Goal: Task Accomplishment & Management: Manage account settings

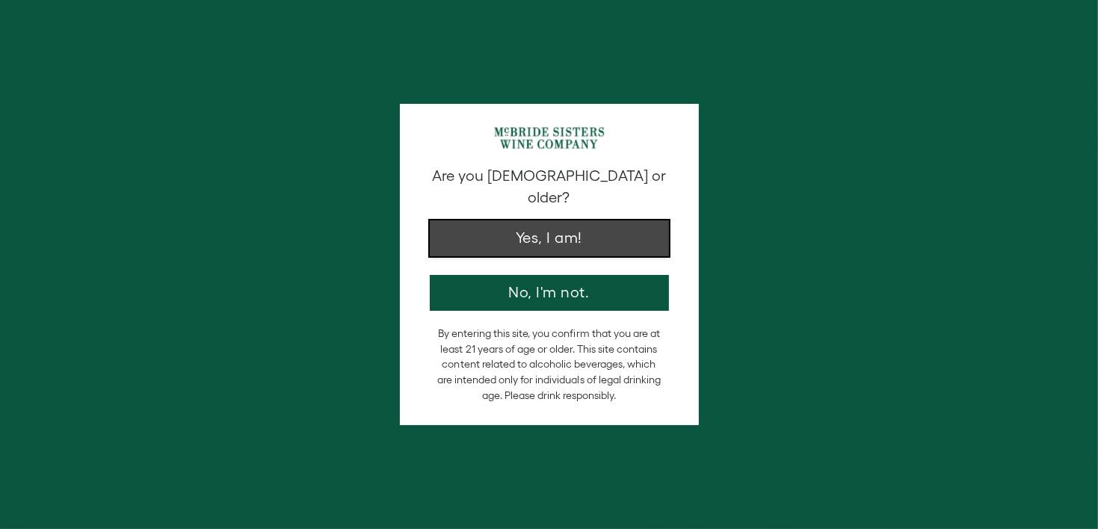
click at [529, 227] on button "Yes, I am!" at bounding box center [549, 239] width 239 height 36
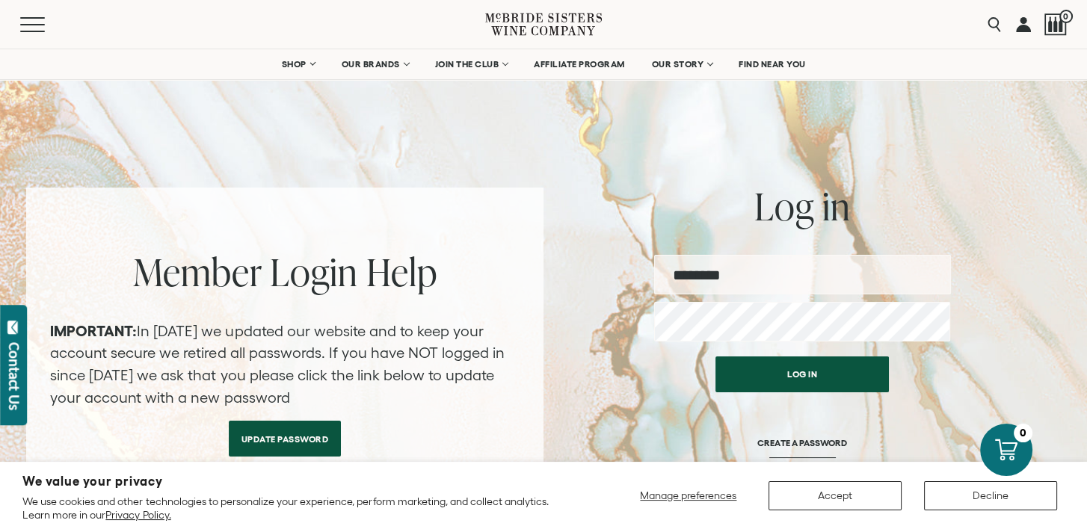
scroll to position [64, 0]
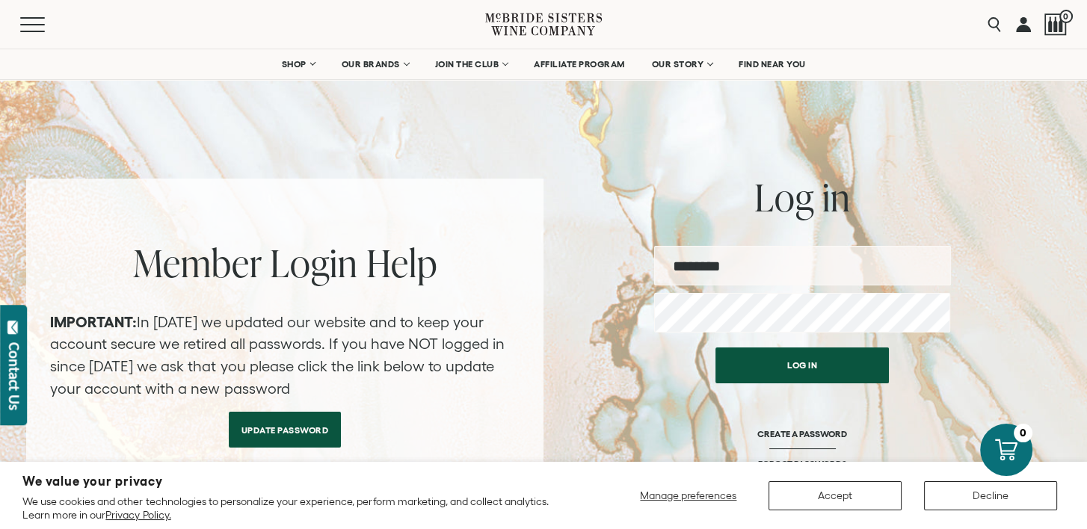
click at [704, 274] on input "email" at bounding box center [802, 266] width 297 height 40
paste input "**********"
type input "**********"
click at [597, 233] on div "**********" at bounding box center [543, 346] width 1035 height 335
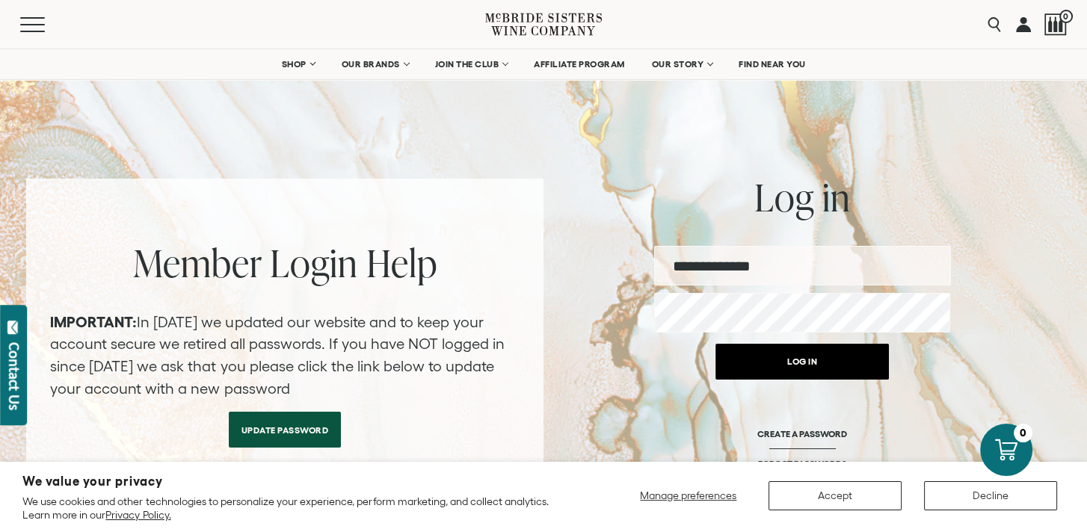
click at [805, 363] on button "Log in" at bounding box center [801, 362] width 173 height 36
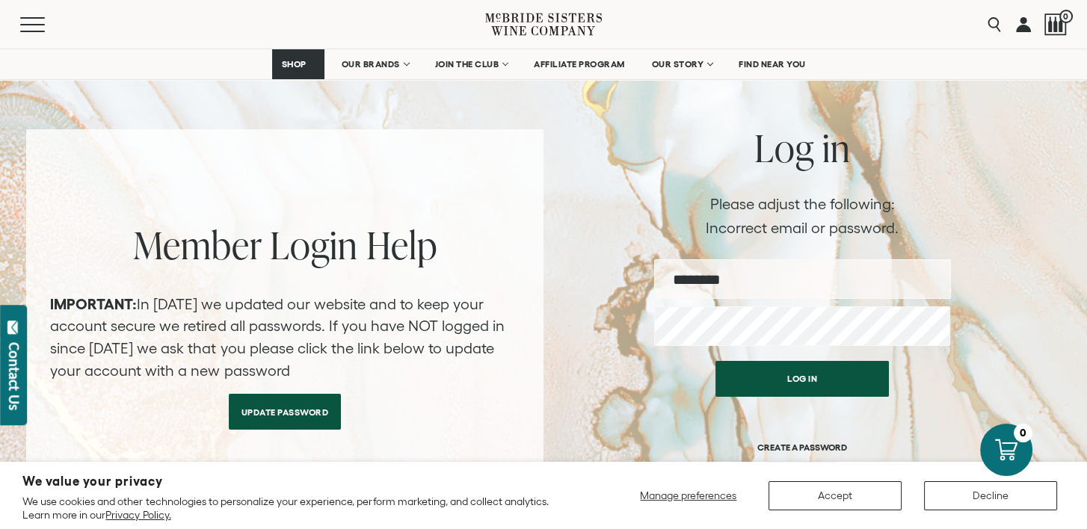
scroll to position [114, 0]
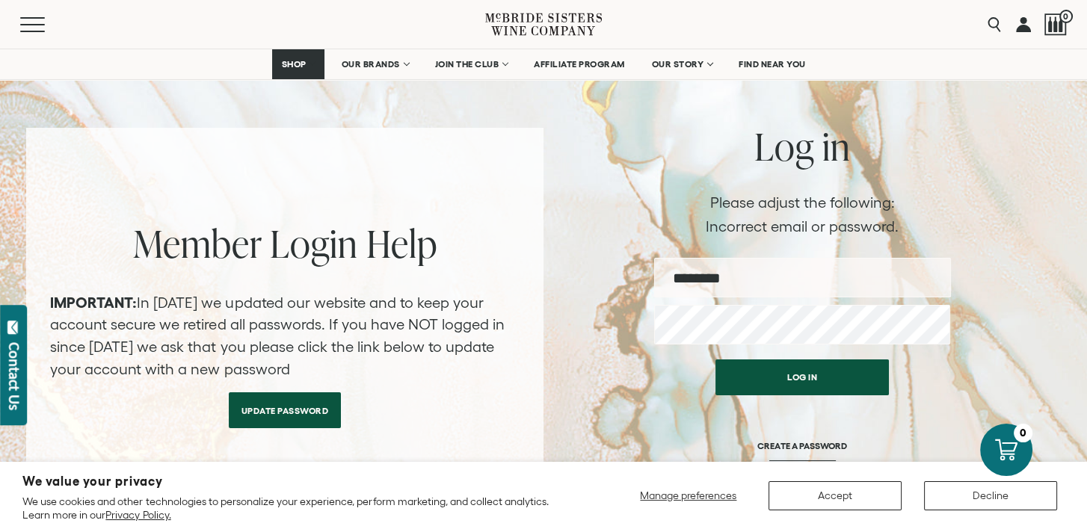
click at [697, 276] on input "email" at bounding box center [802, 278] width 297 height 40
click at [697, 277] on input "email" at bounding box center [802, 278] width 297 height 40
type input "**********"
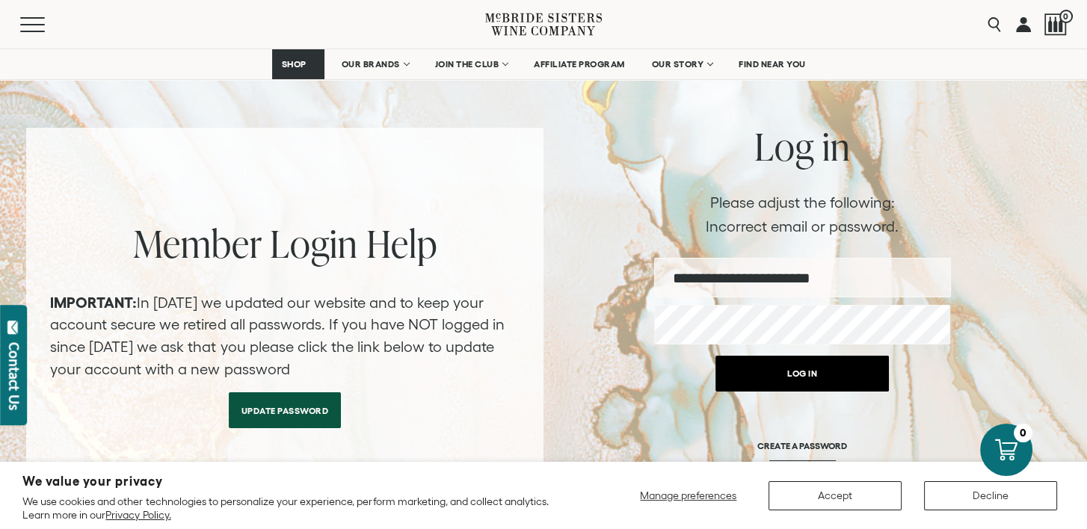
click at [792, 372] on button "Log in" at bounding box center [801, 374] width 173 height 36
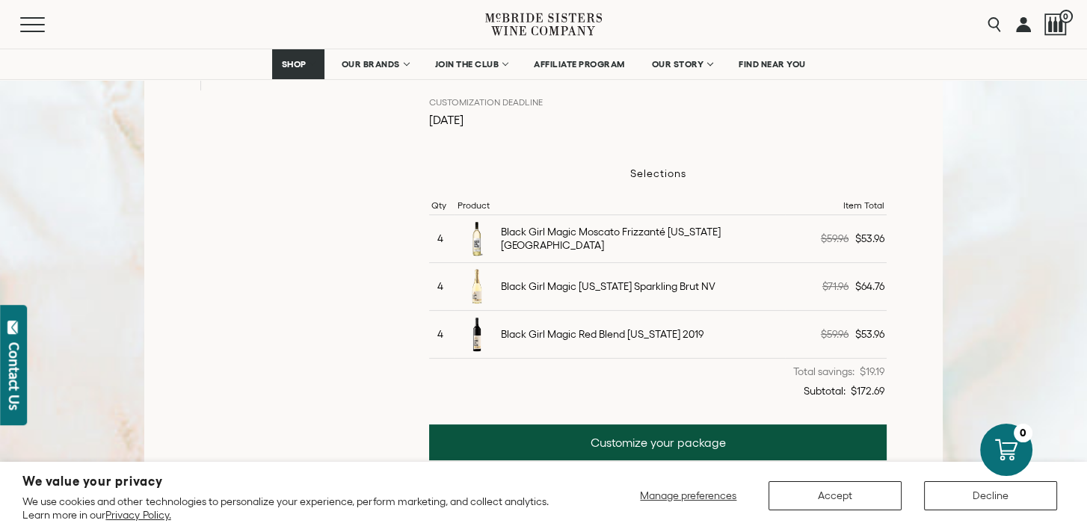
scroll to position [404, 0]
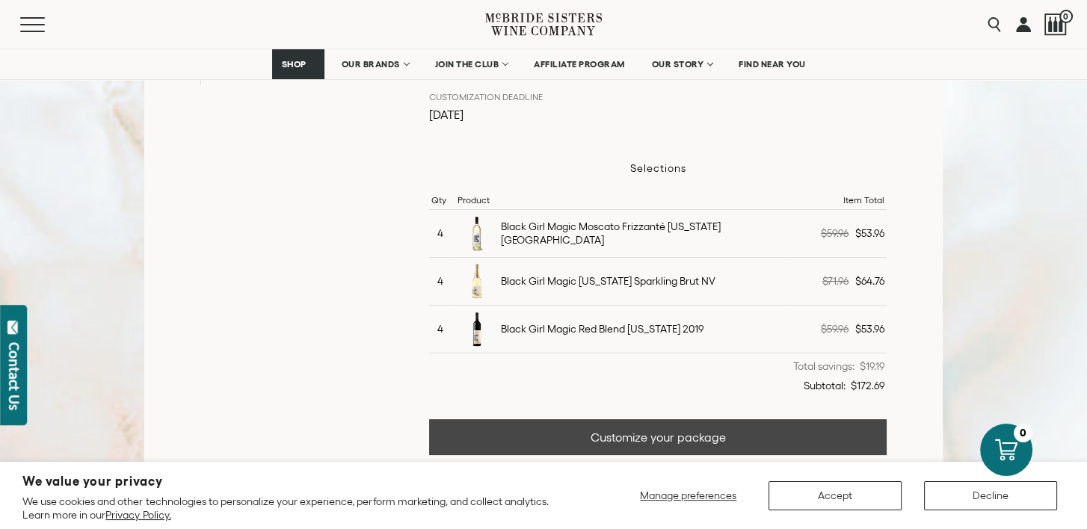
click at [634, 437] on link "Customize your package" at bounding box center [658, 437] width 458 height 36
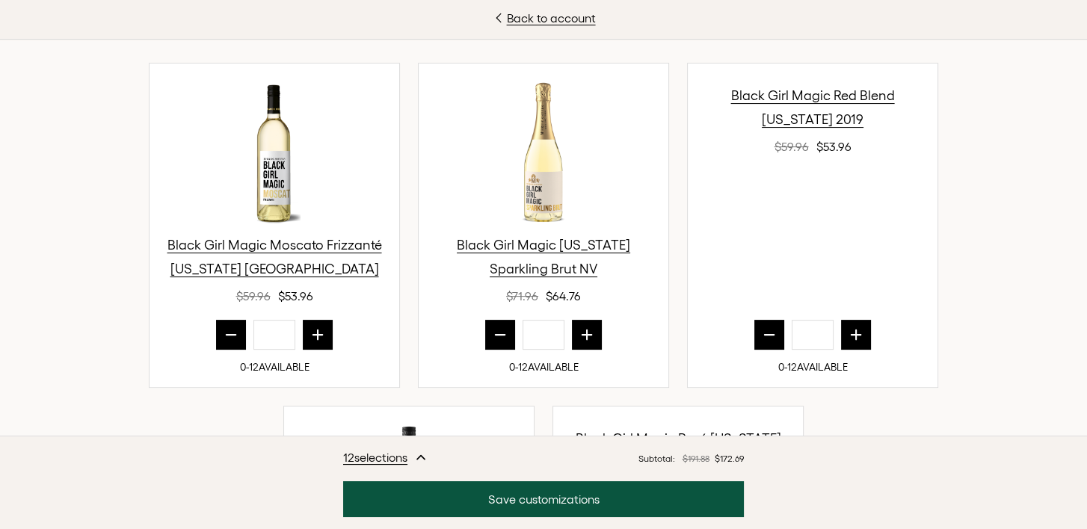
scroll to position [483, 0]
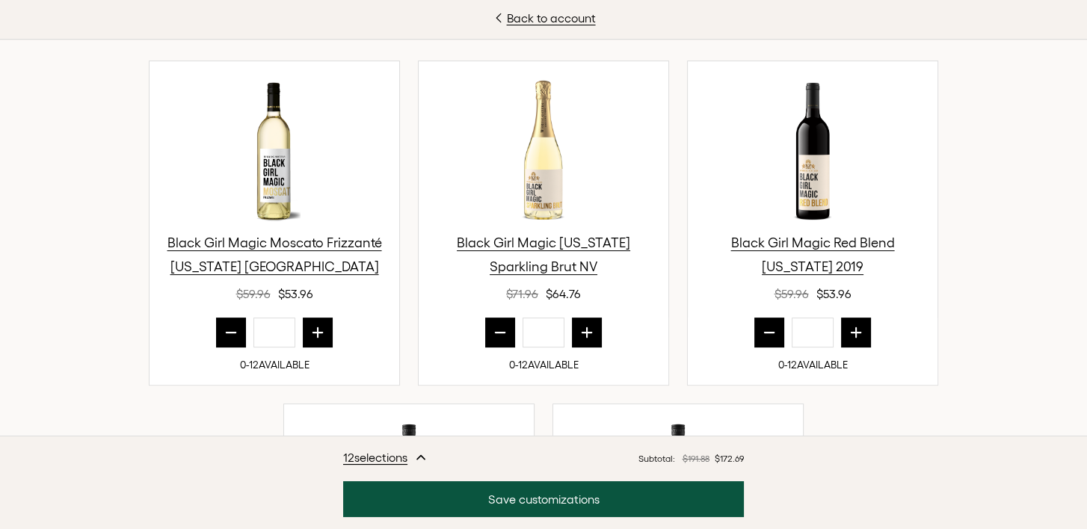
click at [227, 333] on icon "prior quantity" at bounding box center [232, 333] width 10 height 0
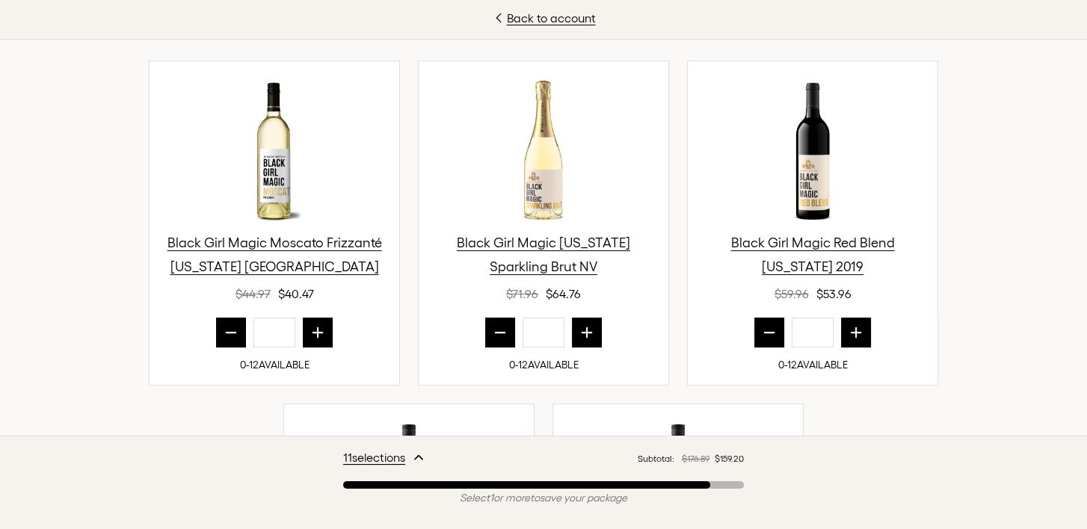
click at [227, 333] on icon "prior quantity" at bounding box center [232, 333] width 10 height 0
type input "*"
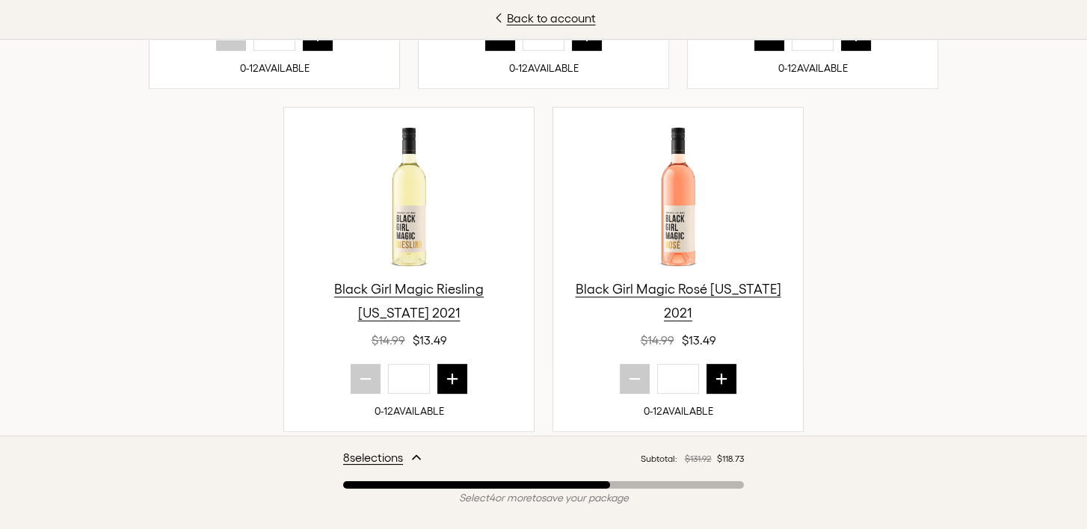
scroll to position [782, 0]
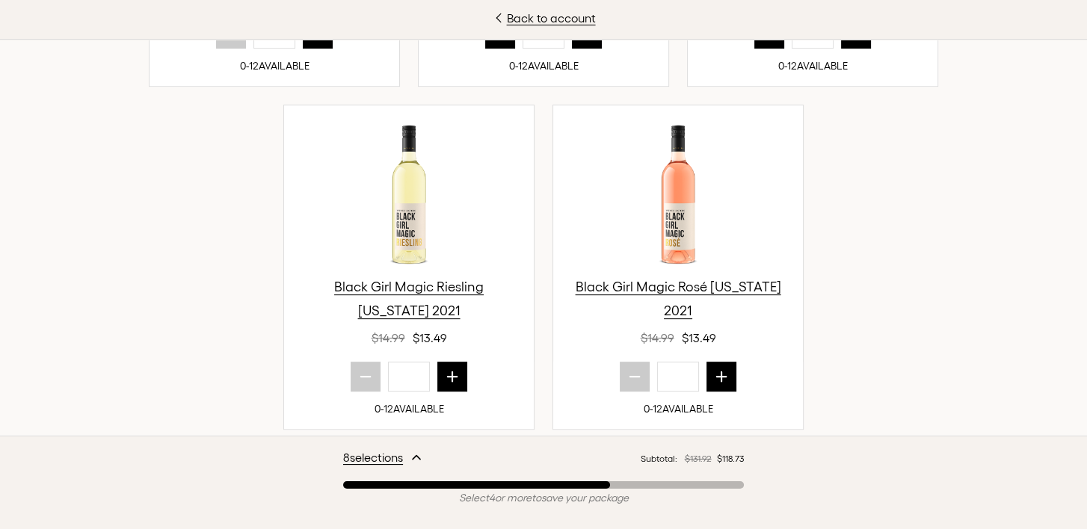
click at [718, 377] on icon "next quantity" at bounding box center [721, 376] width 15 height 15
type input "*"
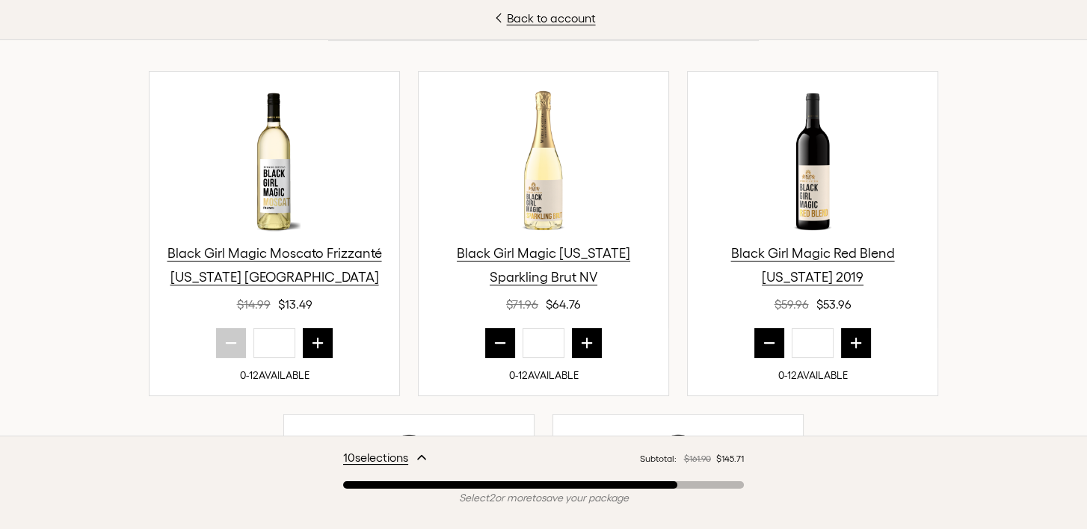
scroll to position [475, 0]
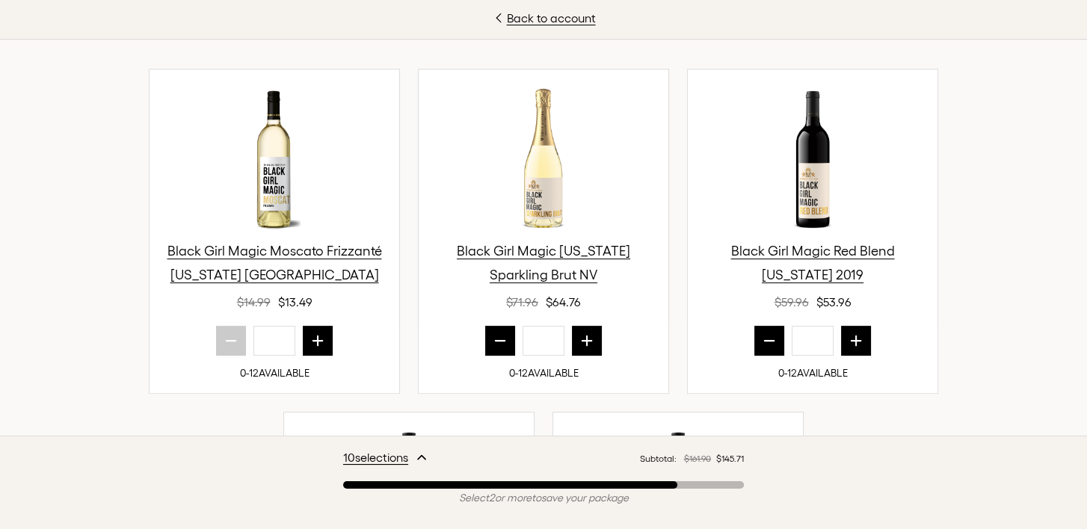
click at [849, 337] on icon "next quantity" at bounding box center [856, 340] width 15 height 15
type input "*"
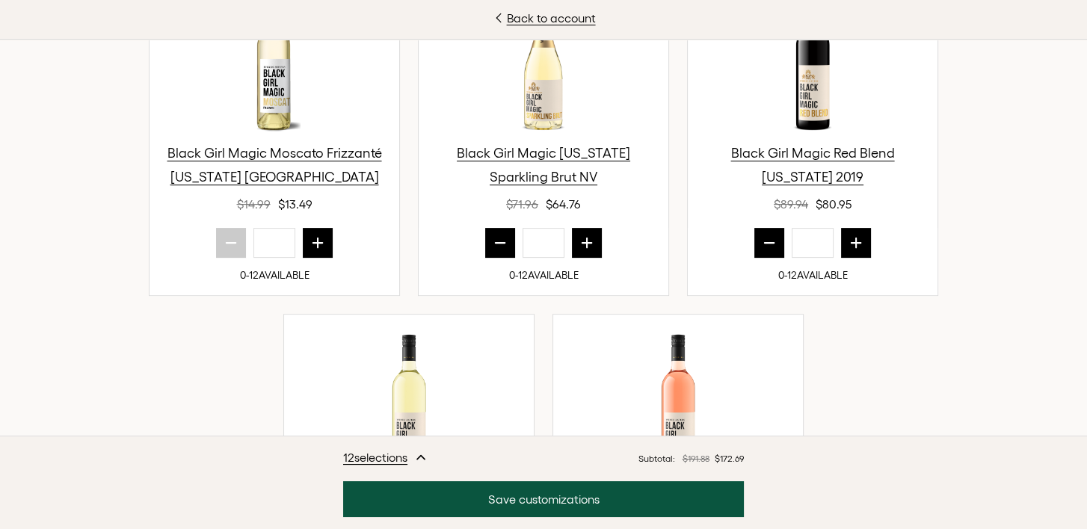
scroll to position [570, 0]
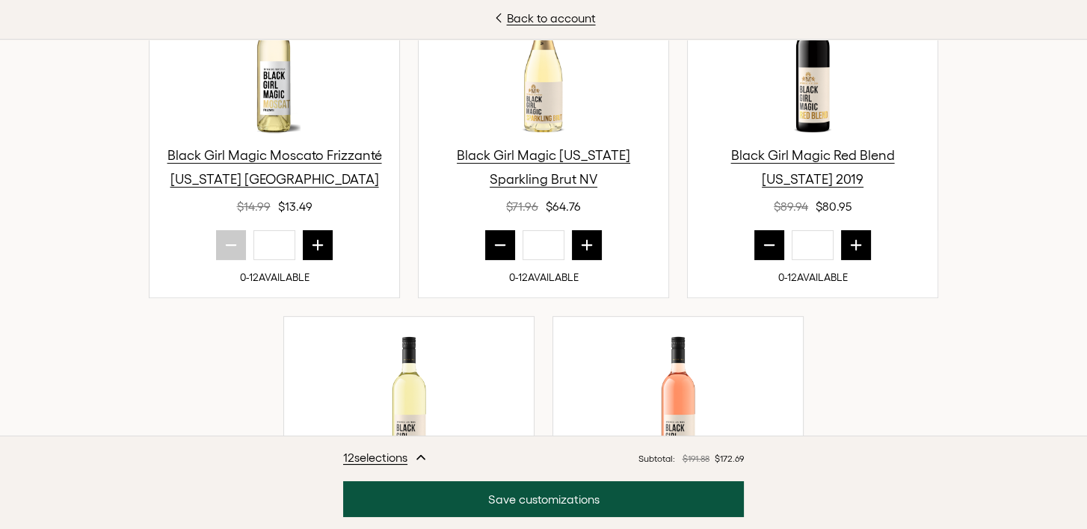
click at [497, 243] on icon "prior quantity" at bounding box center [500, 245] width 15 height 15
type input "*"
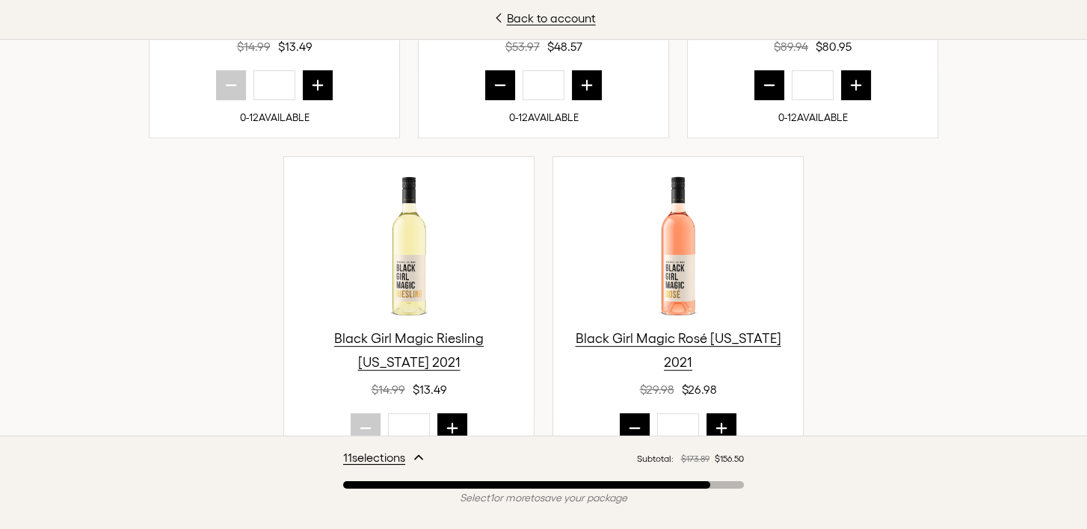
scroll to position [733, 0]
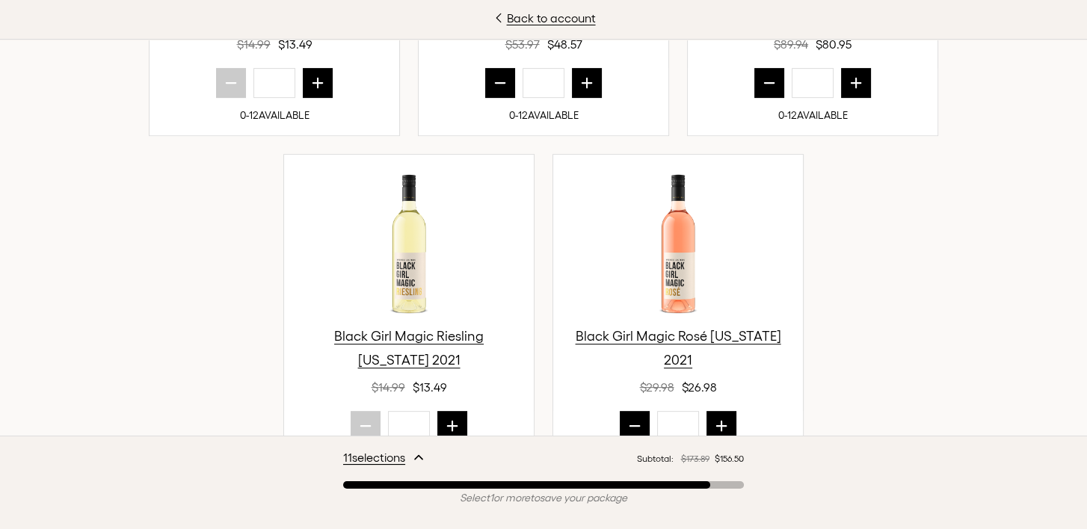
click at [714, 422] on icon "next quantity" at bounding box center [721, 426] width 15 height 15
type input "*"
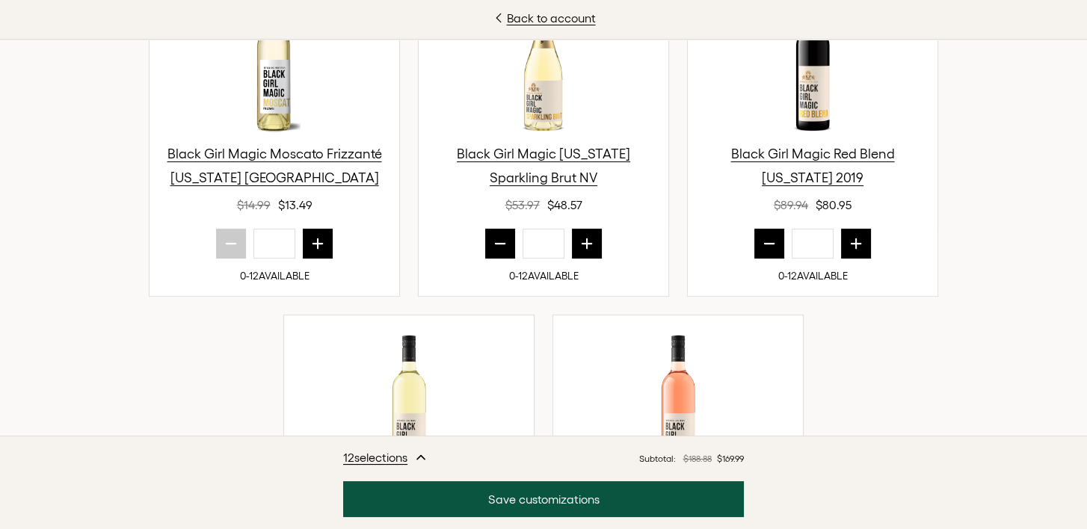
scroll to position [576, 0]
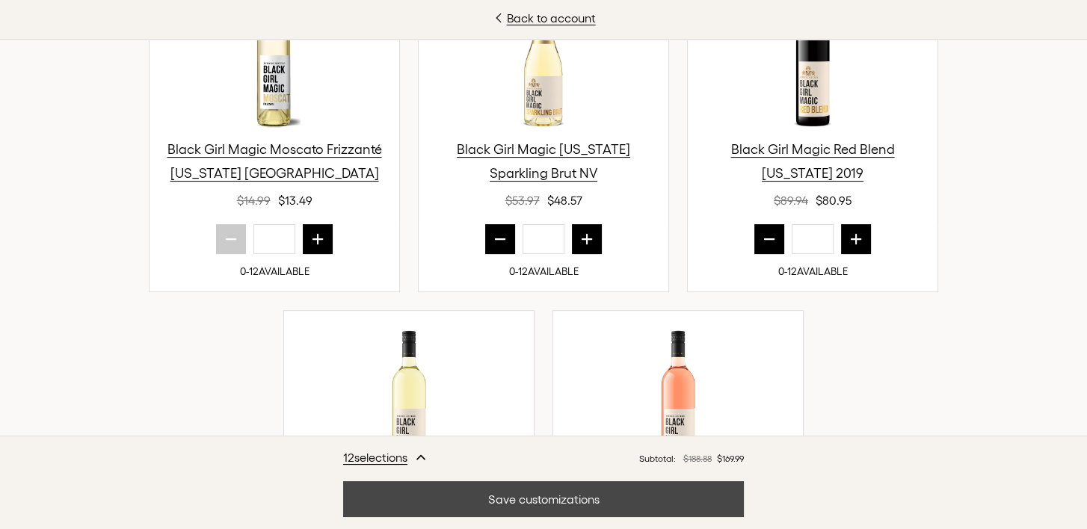
click at [498, 500] on button "Save customizations" at bounding box center [543, 499] width 401 height 36
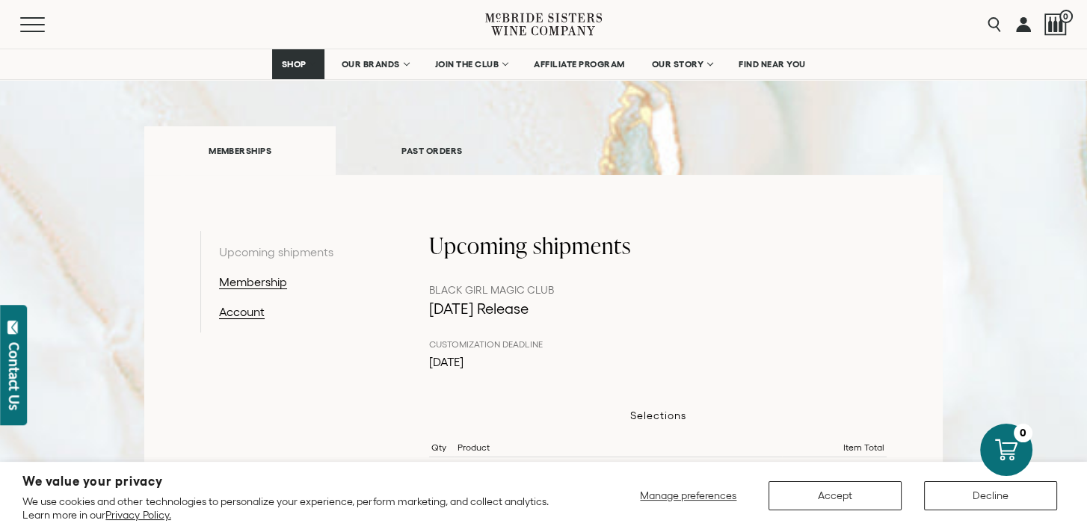
scroll to position [161, 0]
